Goal: Go to known website: Access a specific website the user already knows

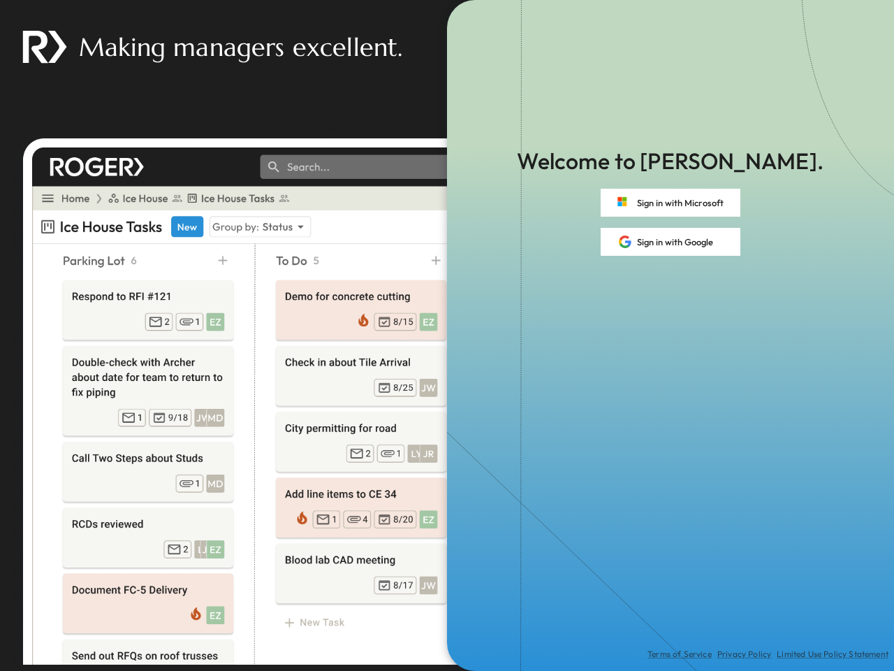
click at [447, 335] on div "Terms of Service Privacy Policy Limited Use Policy Statement" at bounding box center [670, 463] width 447 height 415
click at [671, 203] on button "Sign in with Microsoft" at bounding box center [671, 203] width 140 height 28
click at [671, 242] on button "Sign in with Google" at bounding box center [671, 242] width 140 height 28
